Goal: Information Seeking & Learning: Learn about a topic

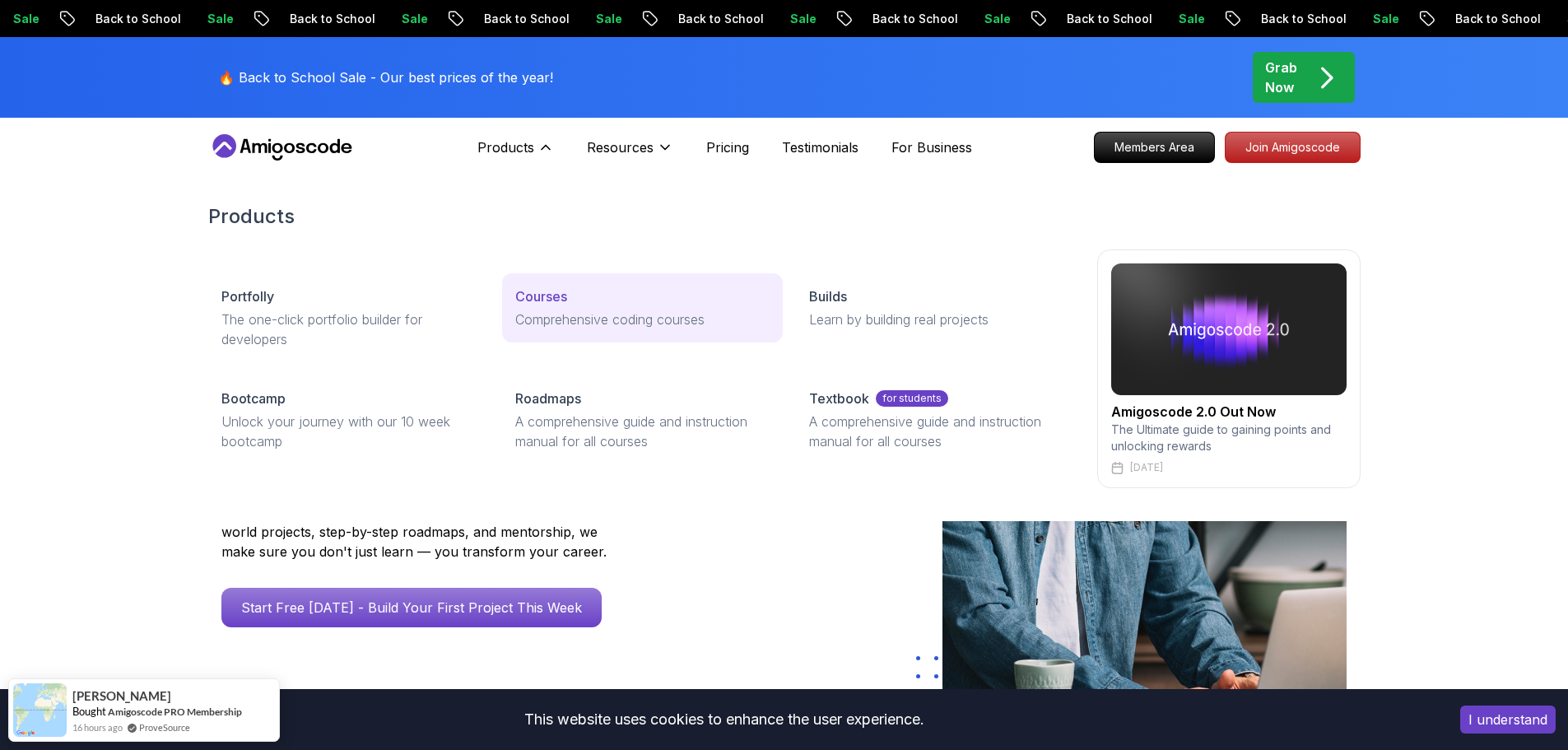
click at [556, 318] on p "Comprehensive coding courses" at bounding box center [642, 319] width 255 height 20
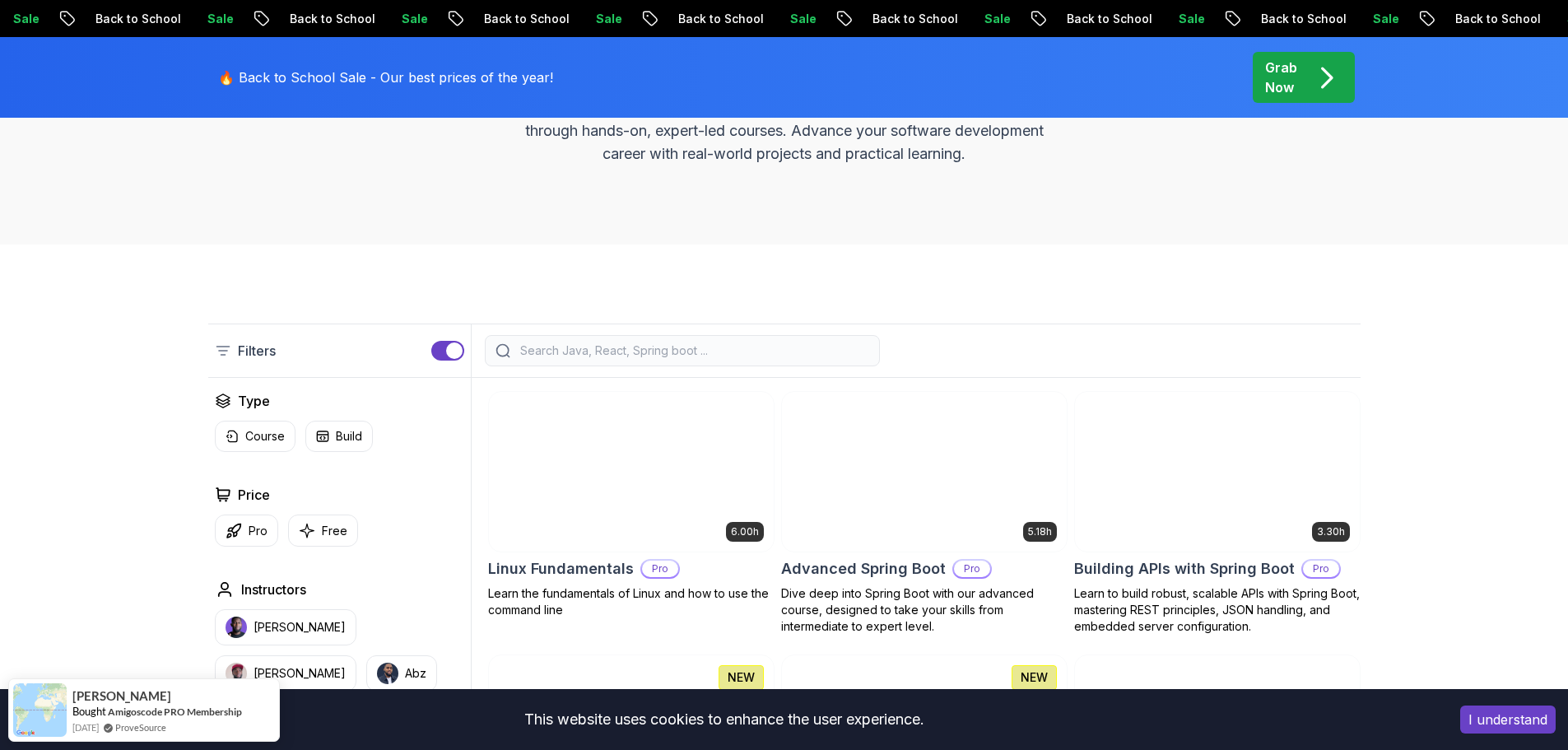
scroll to position [247, 0]
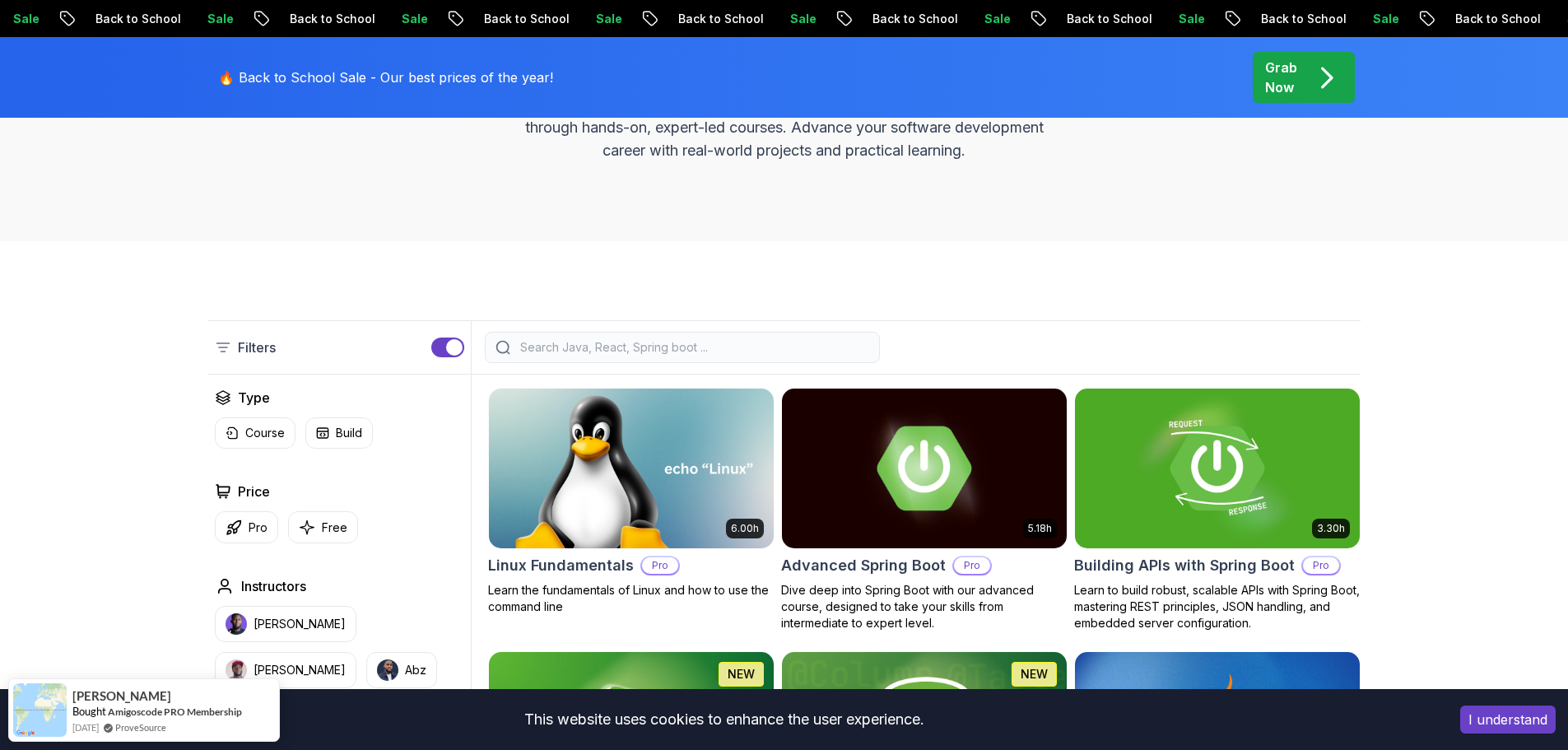
click at [560, 355] on div at bounding box center [682, 347] width 396 height 32
click at [561, 354] on input "search" at bounding box center [693, 347] width 353 height 17
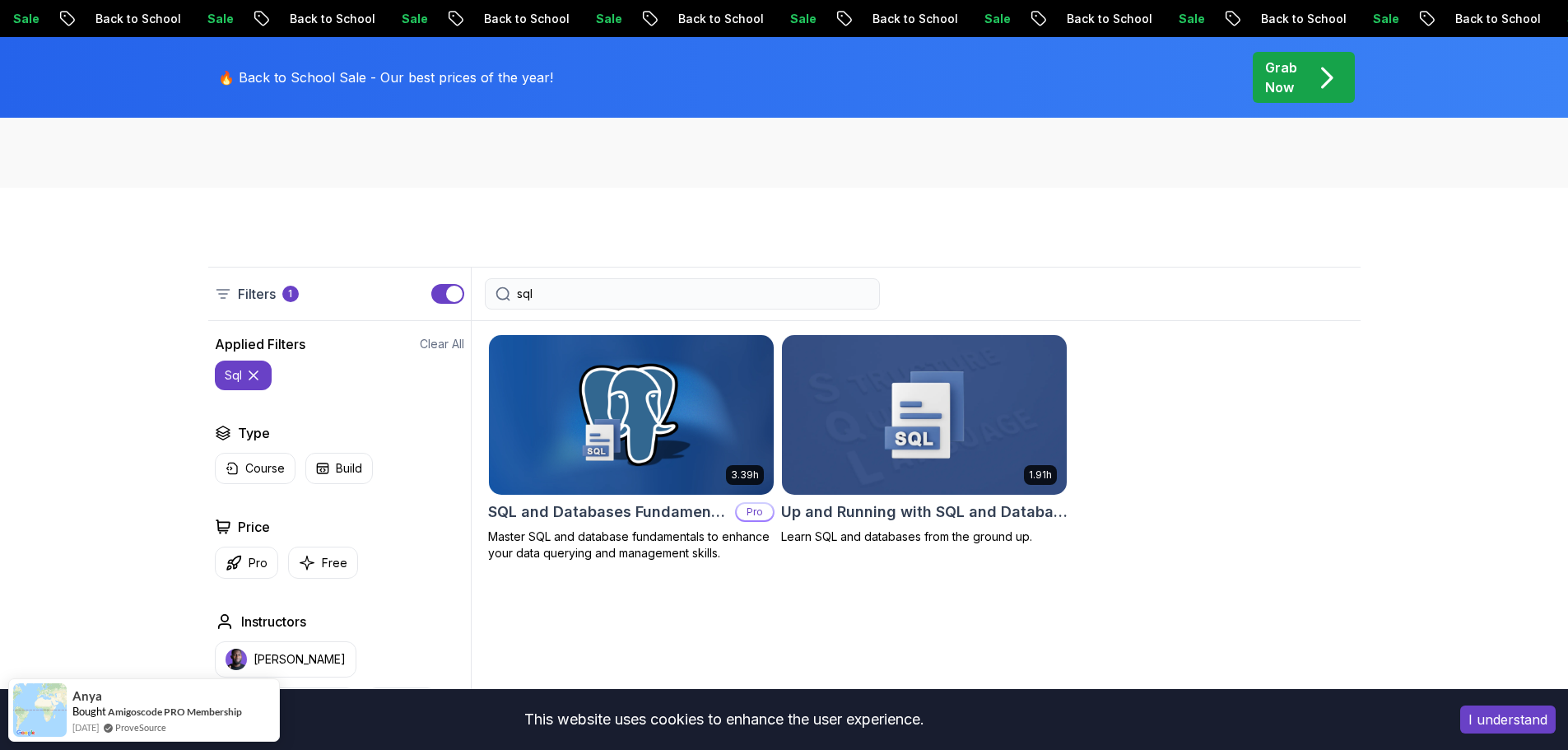
scroll to position [329, 0]
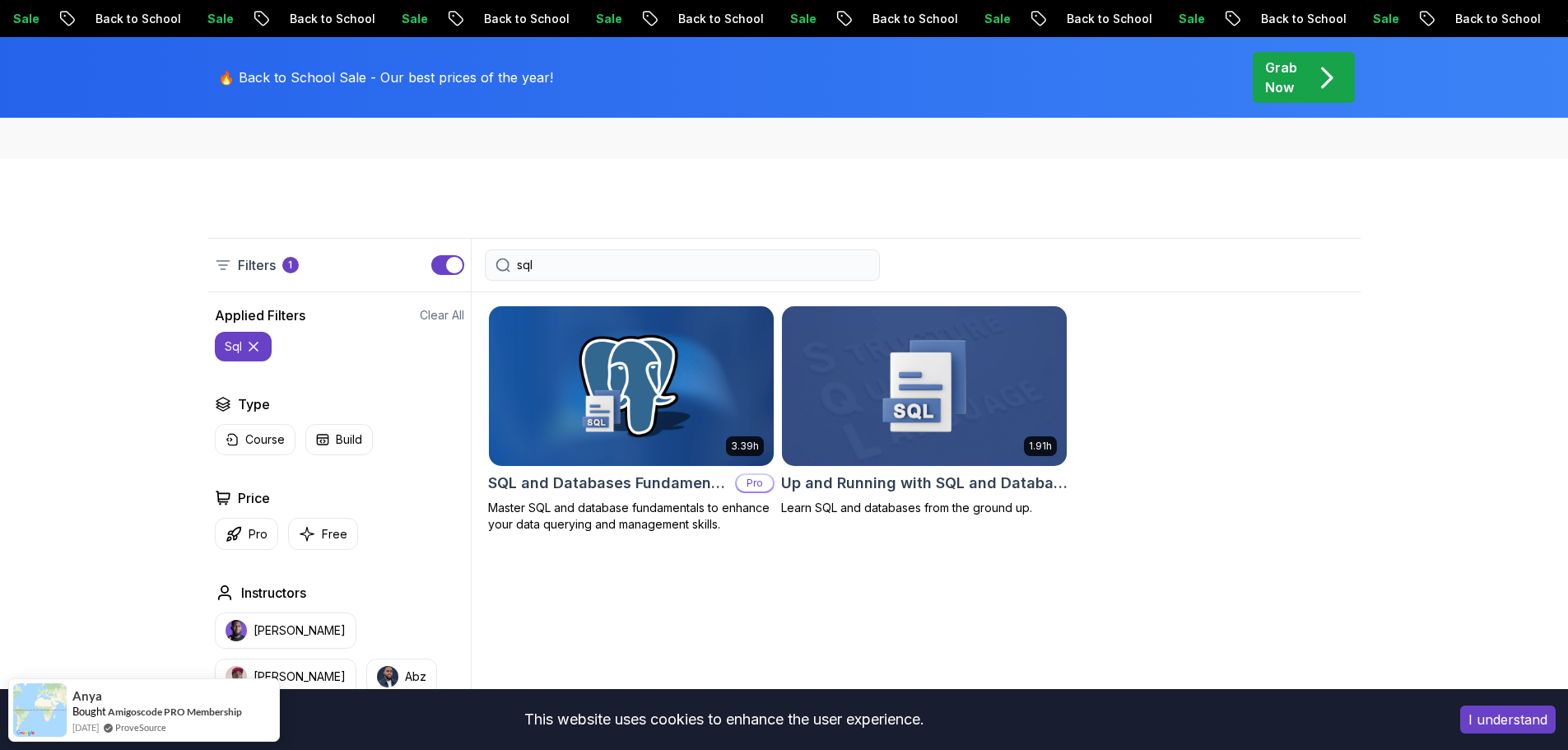
type input "sql"
click at [932, 511] on p "Learn SQL and databases from the ground up." at bounding box center [924, 508] width 286 height 17
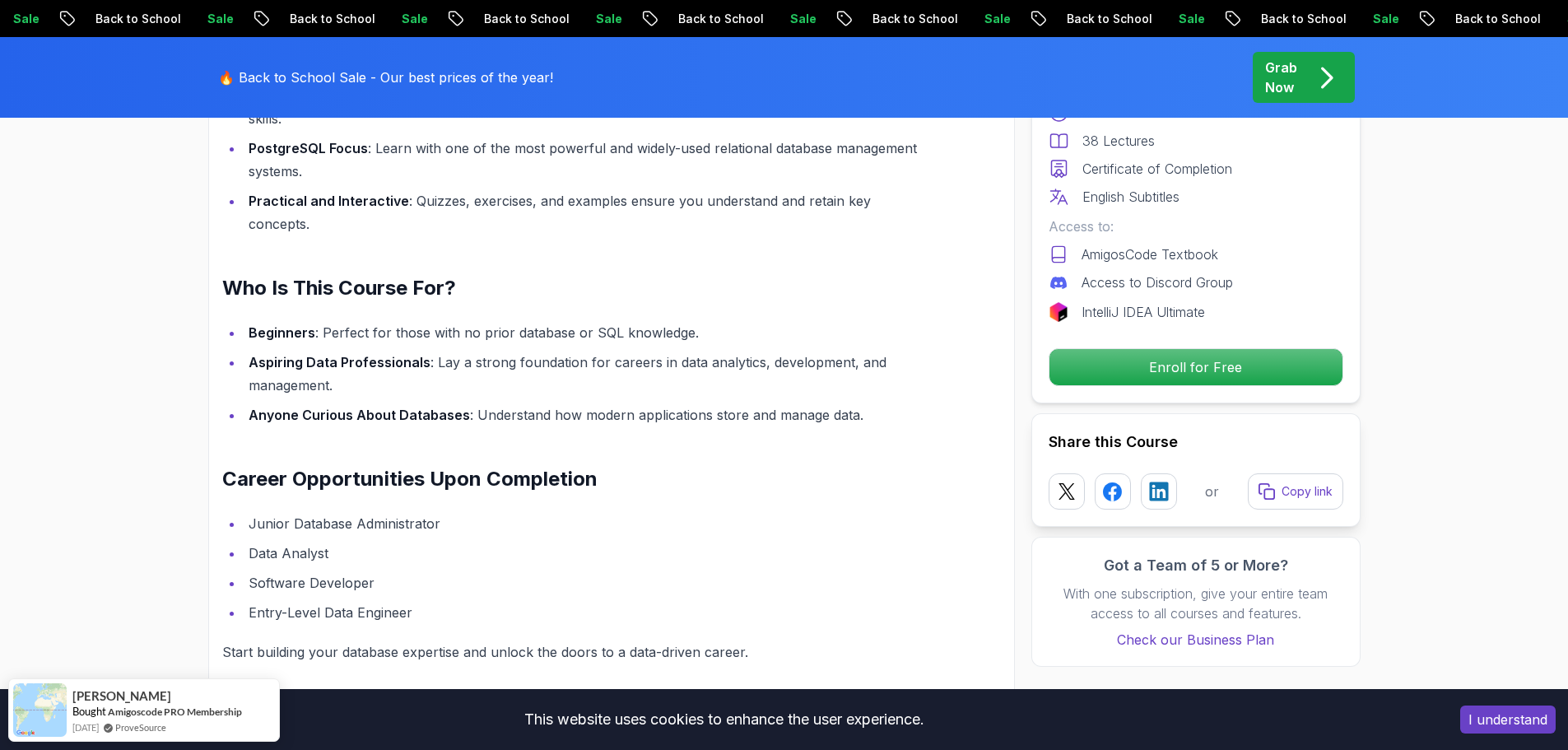
scroll to position [1482, 0]
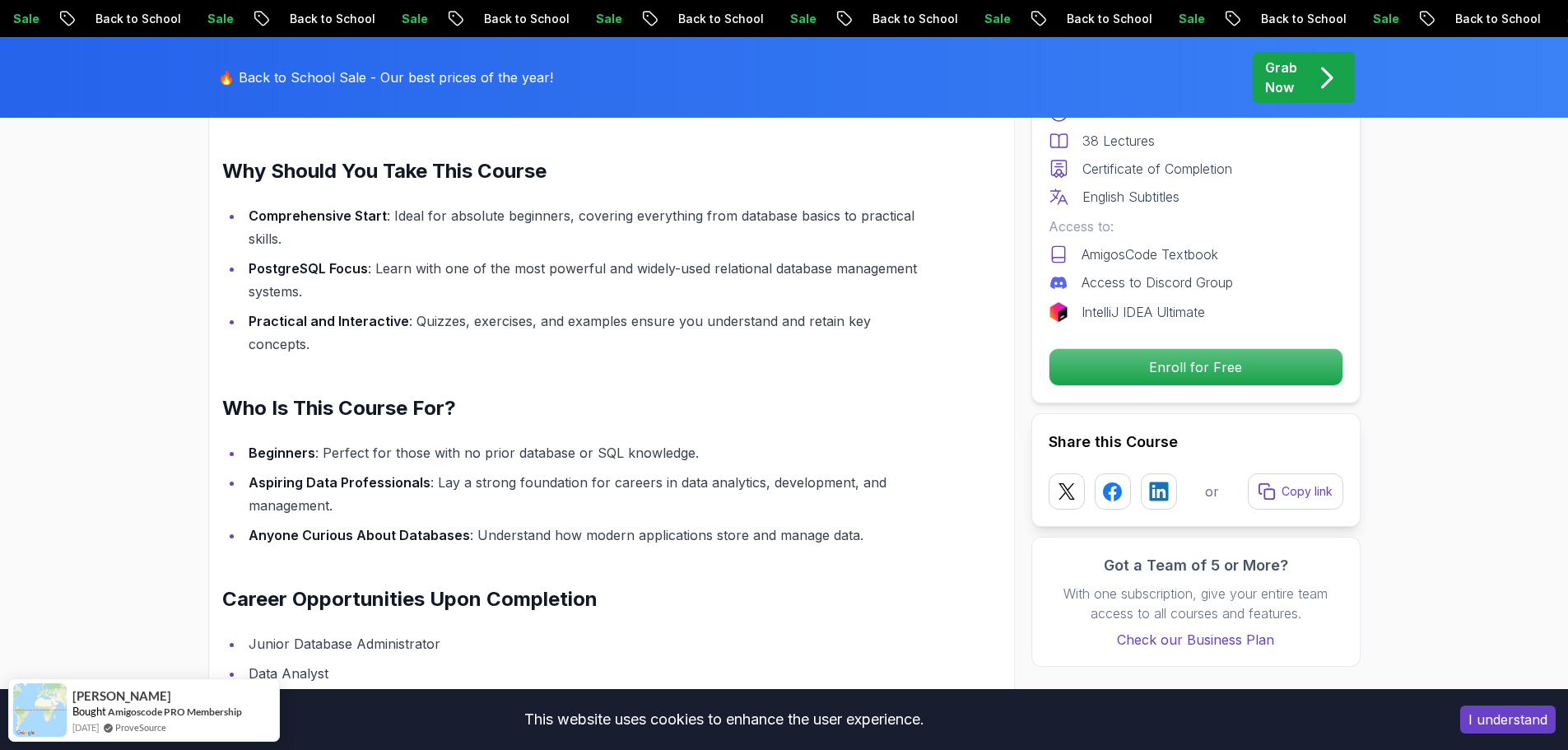
scroll to position [1070, 0]
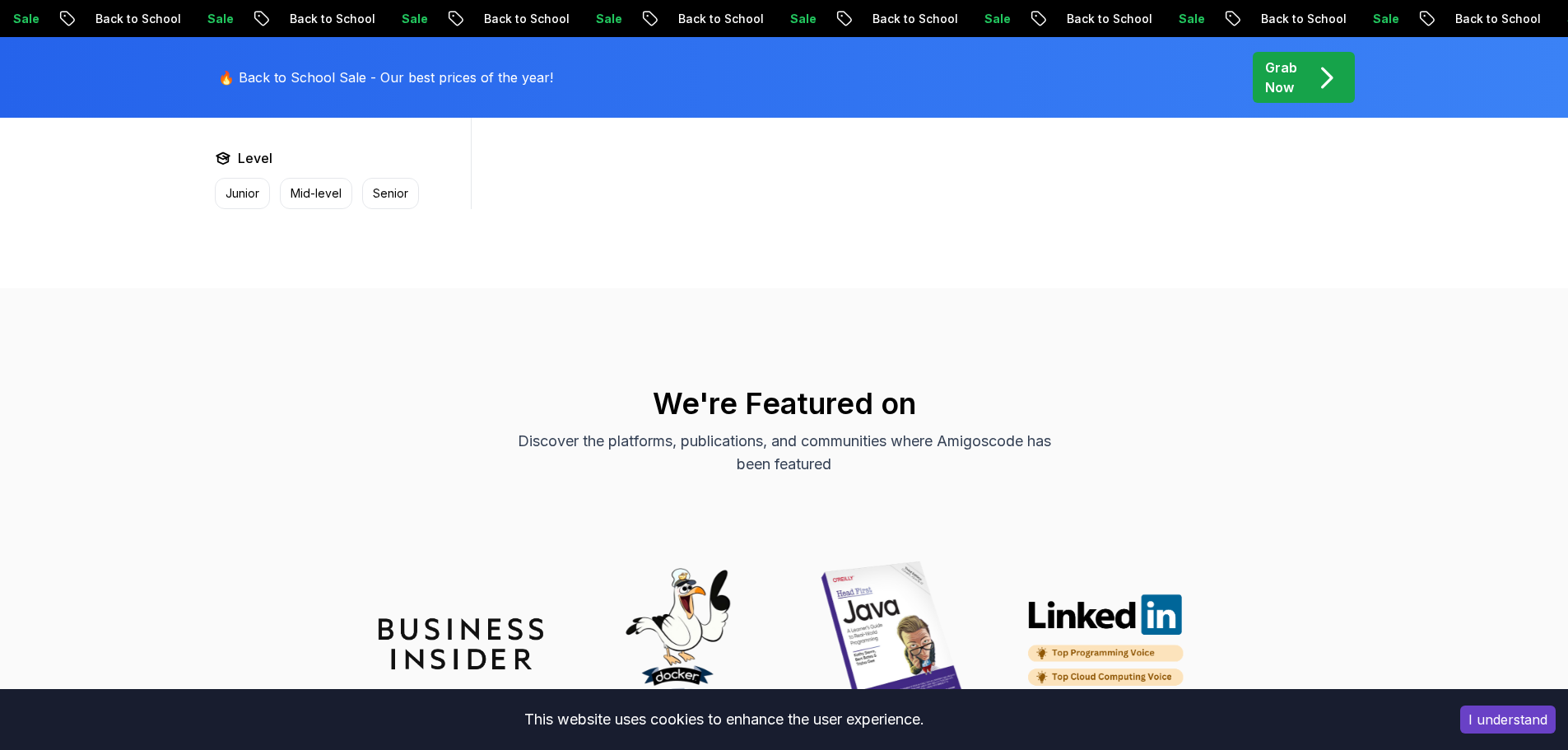
scroll to position [329, 0]
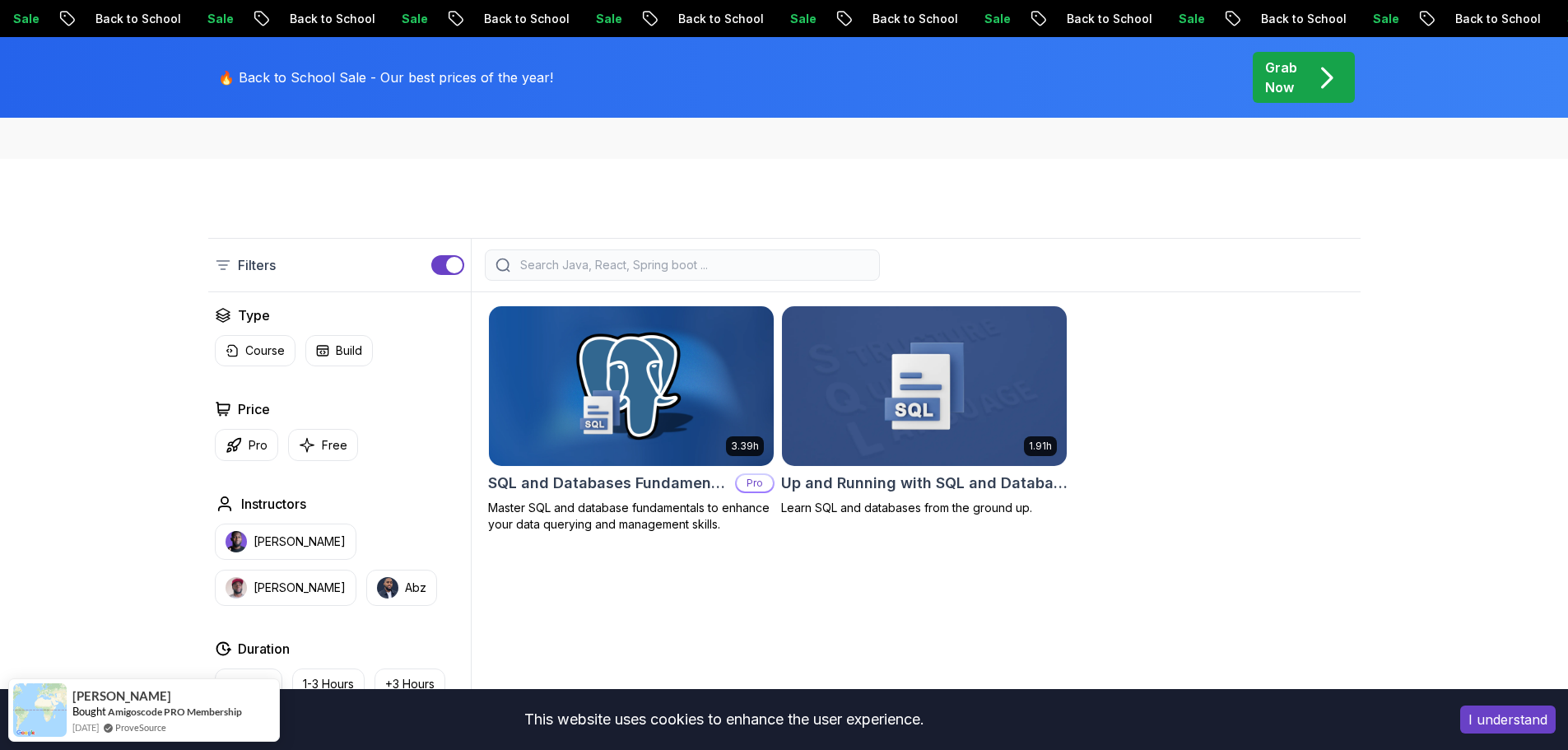
click at [628, 500] on p "Master SQL and database fundamentals to enhance your data querying and manageme…" at bounding box center [631, 516] width 286 height 33
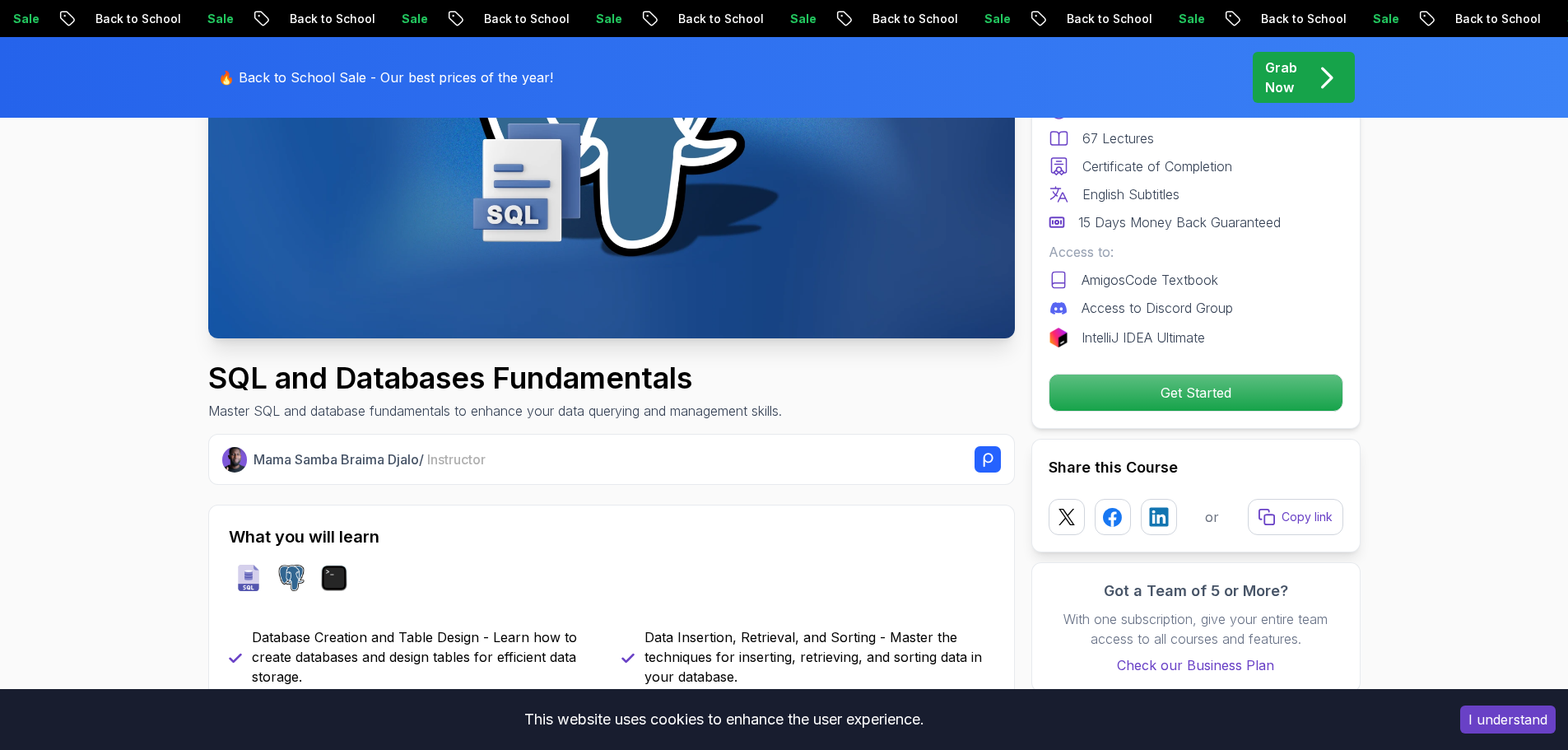
scroll to position [329, 0]
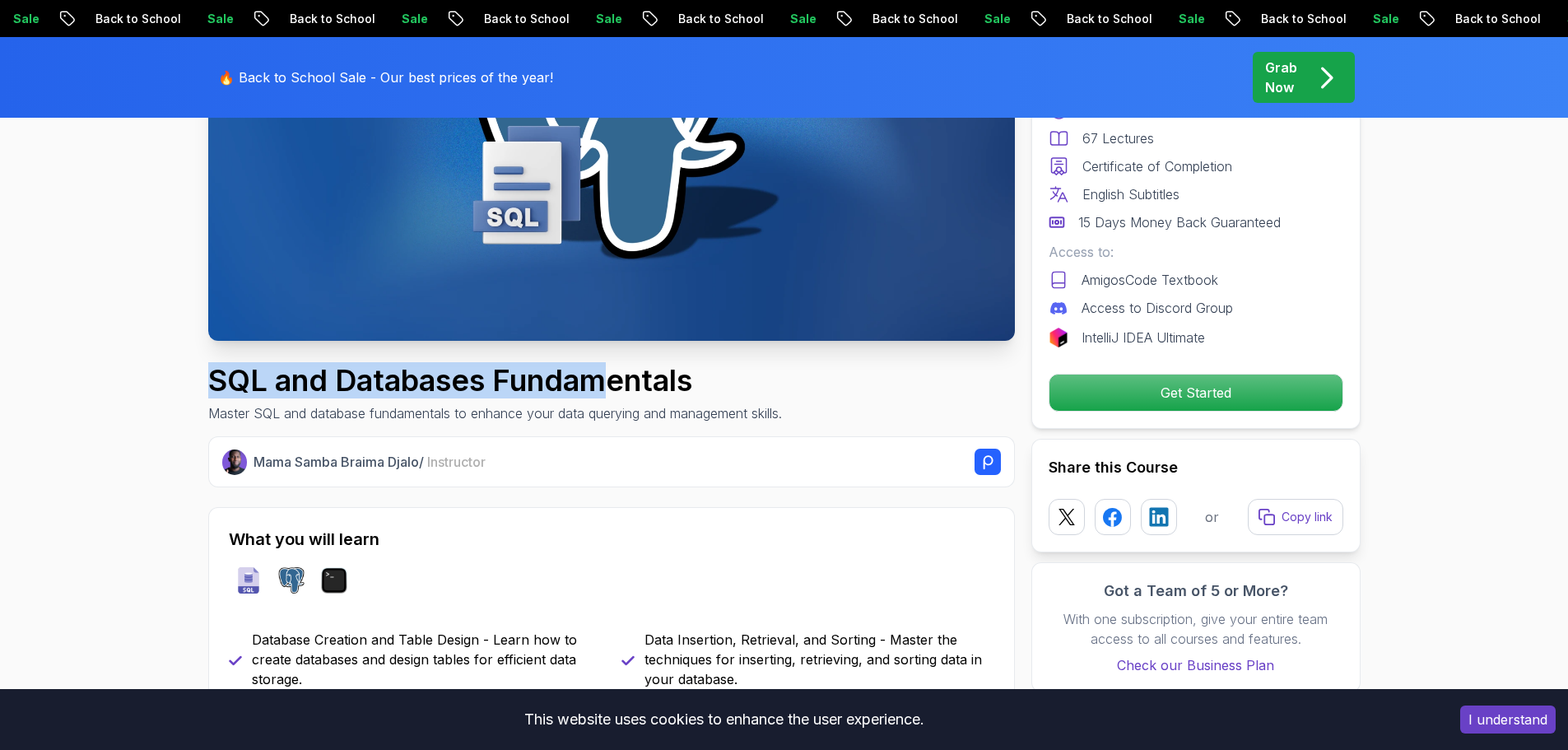
drag, startPoint x: 206, startPoint y: 378, endPoint x: 604, endPoint y: 377, distance: 398.0
click at [606, 377] on h1 "SQL and Databases Fundamentals" at bounding box center [495, 381] width 574 height 33
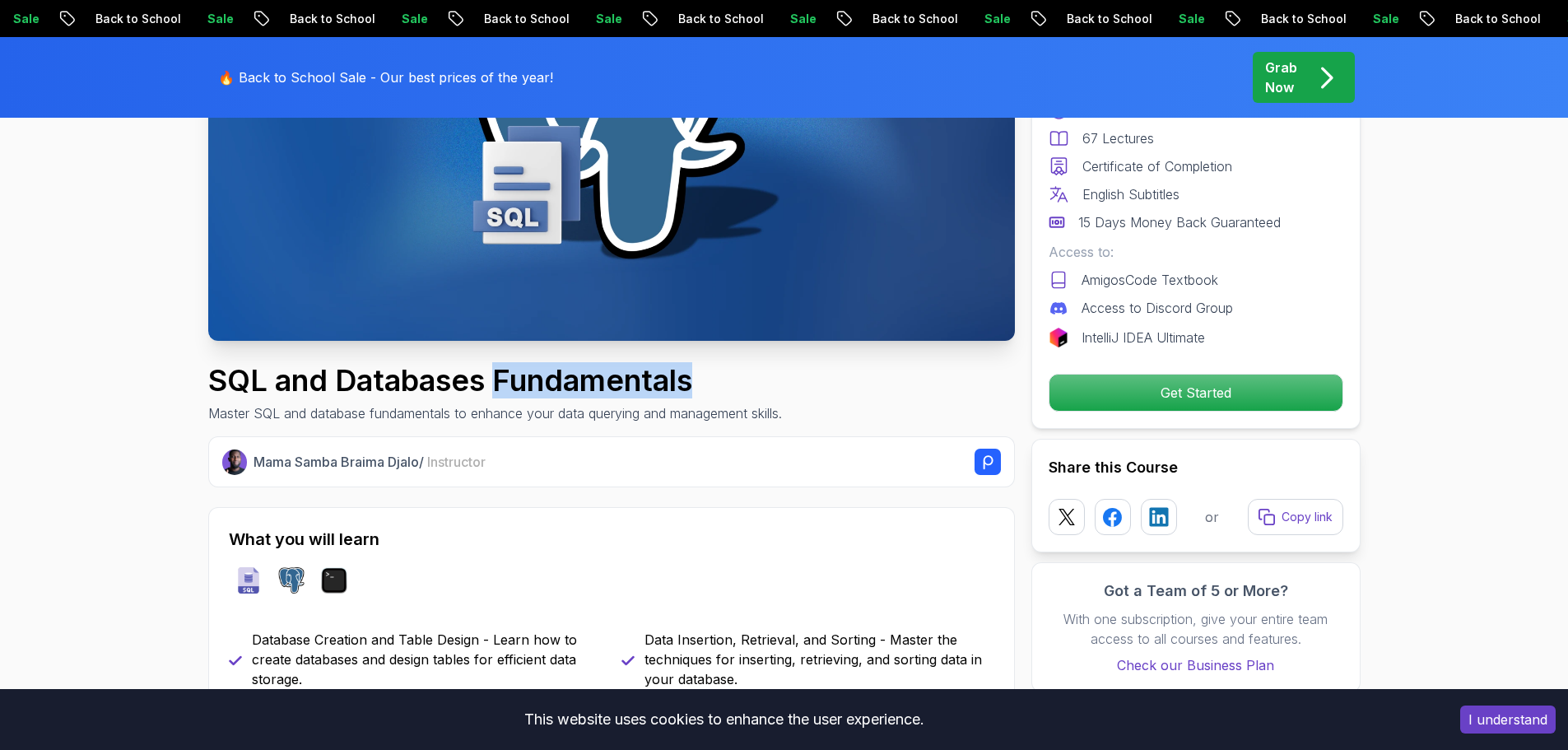
click at [606, 377] on h1 "SQL and Databases Fundamentals" at bounding box center [495, 381] width 574 height 33
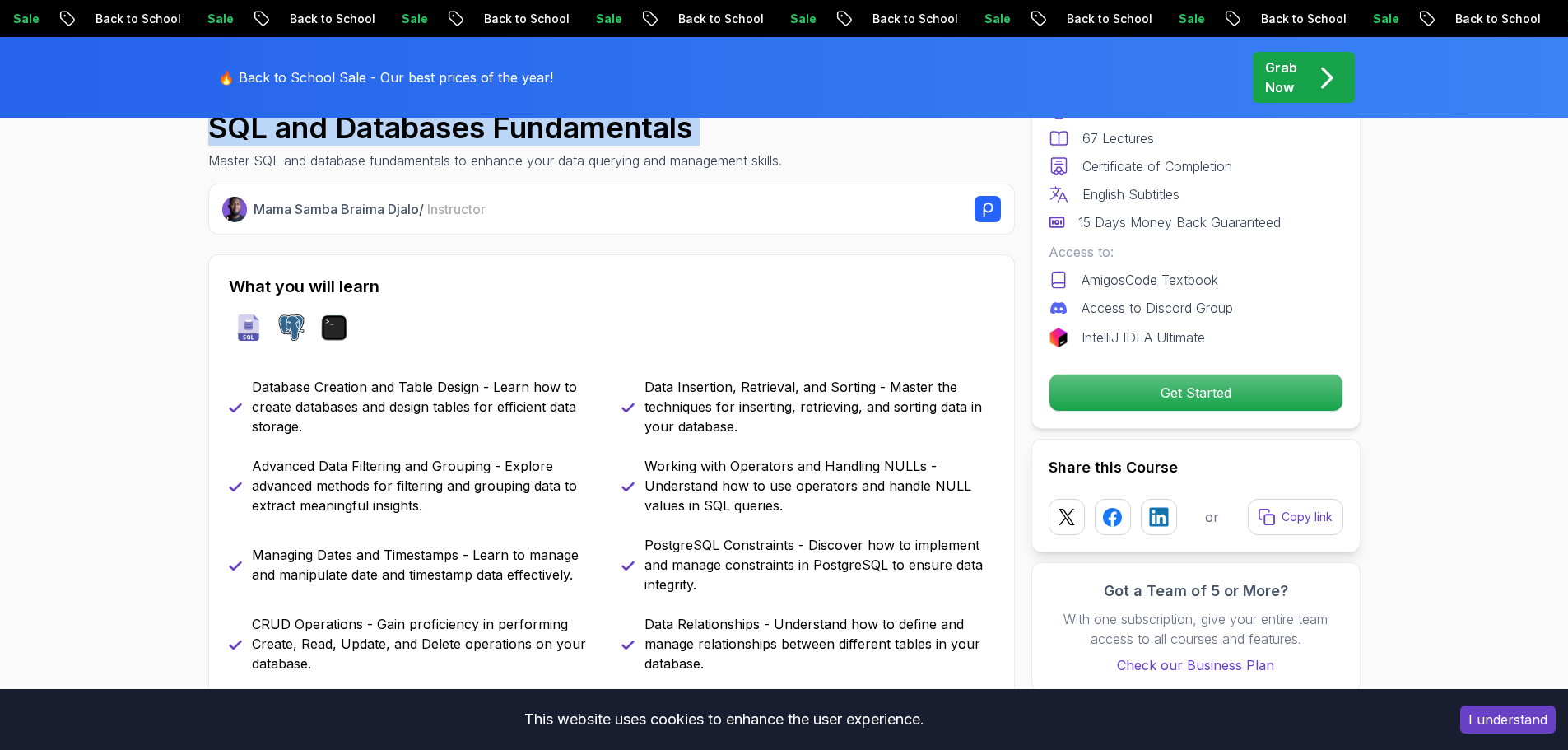
scroll to position [824, 0]
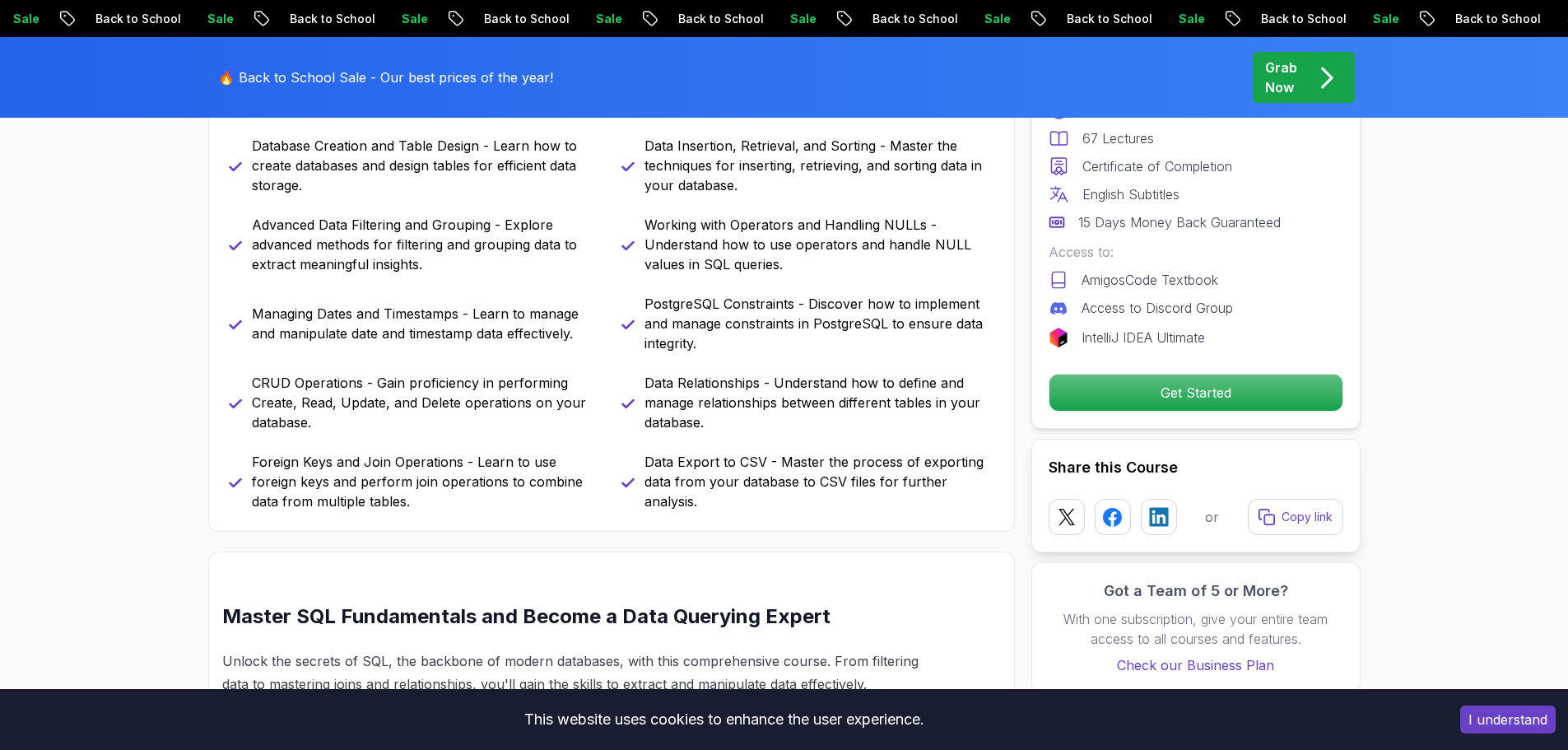
click at [648, 466] on p "Data Export to CSV - Master the process of exporting data from your database to…" at bounding box center [820, 481] width 350 height 60
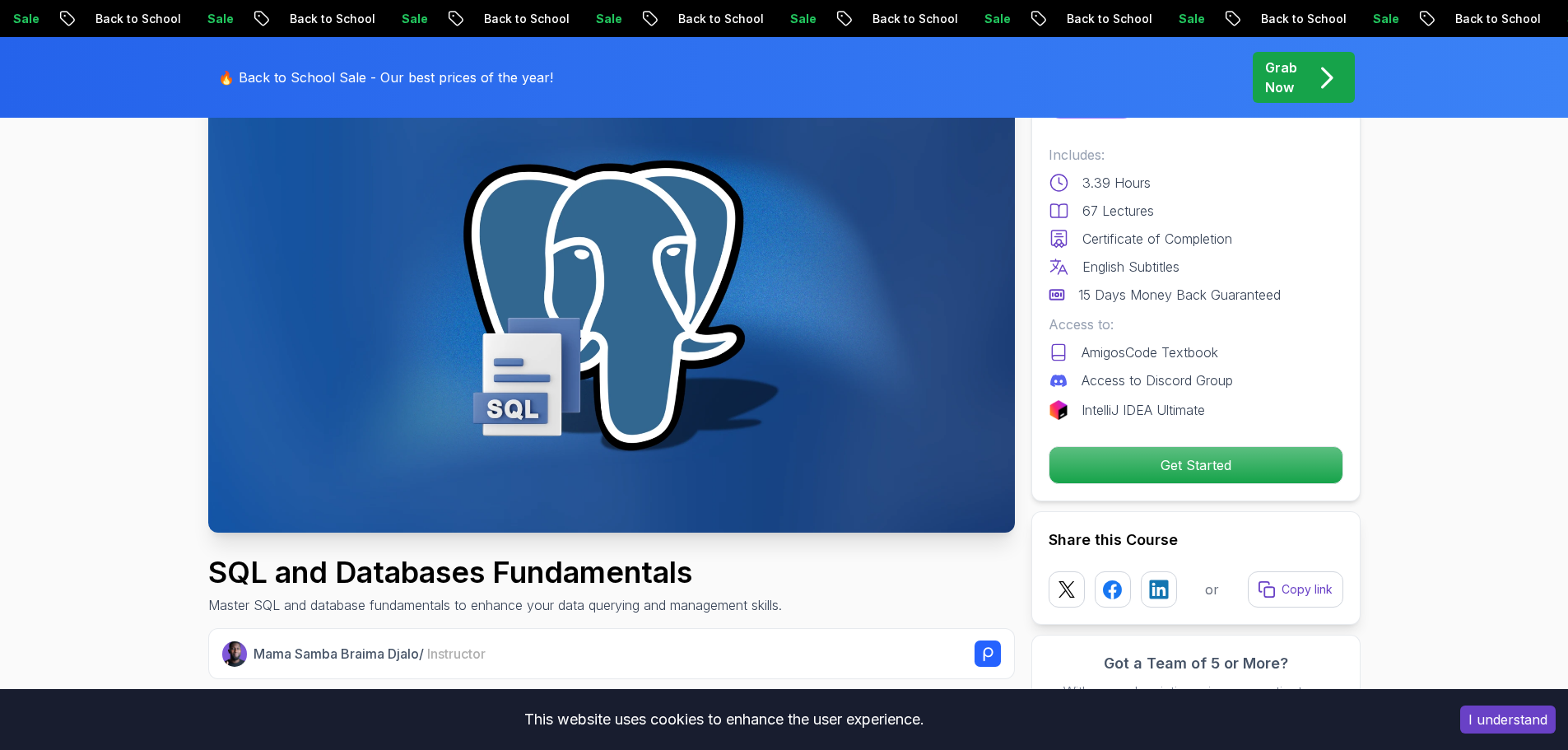
scroll to position [0, 0]
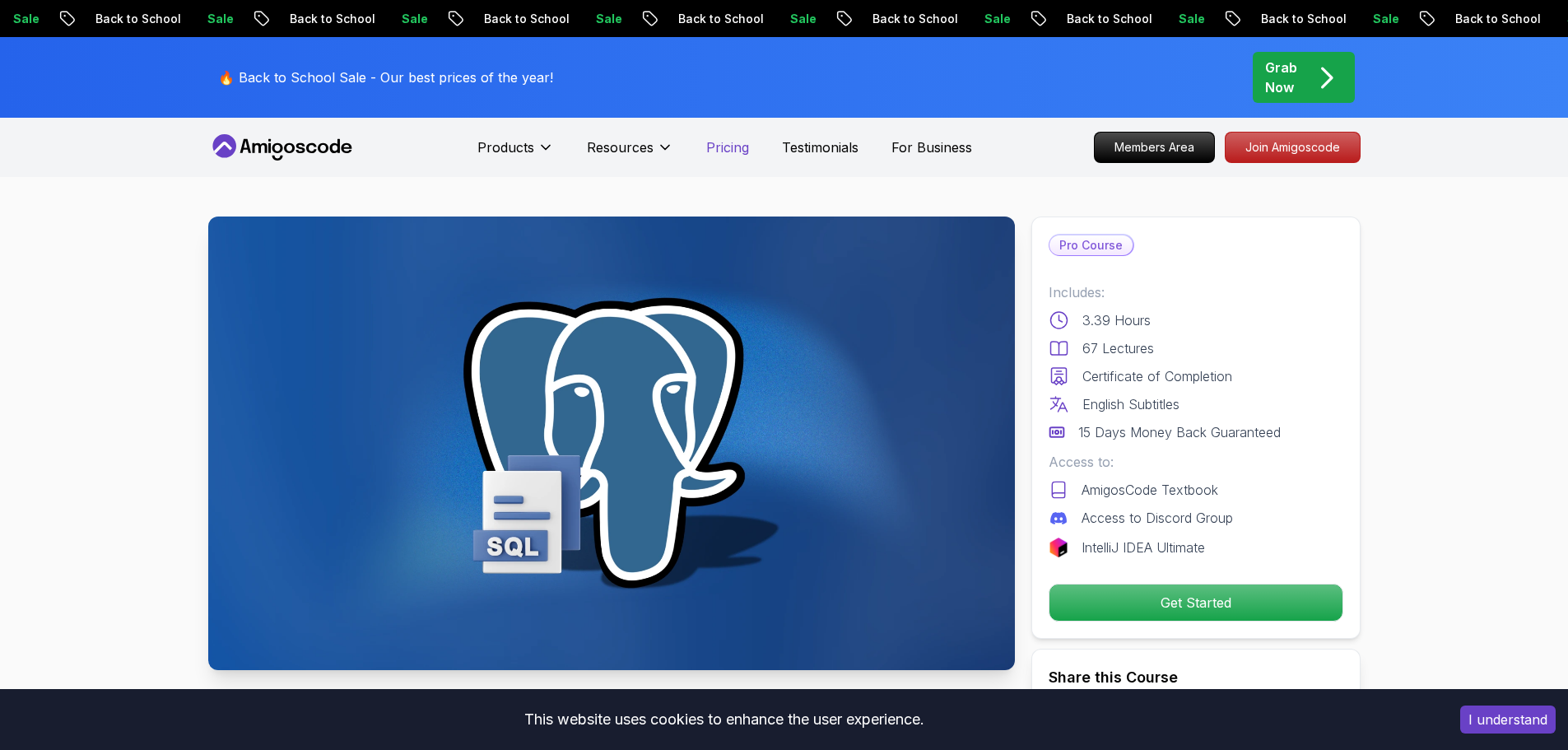
click at [717, 151] on p "Pricing" at bounding box center [727, 147] width 43 height 20
